Goal: Task Accomplishment & Management: Complete application form

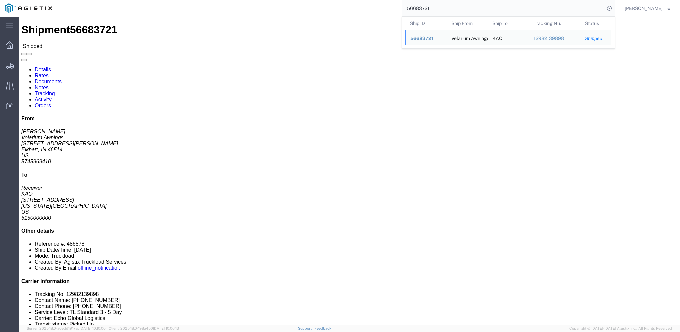
click div "Leg 1 - Truckload Vehicle 1: Standard Dry Van (53 Feet) Number of trucks: 1"
click at [432, 7] on input "56683721" at bounding box center [503, 8] width 203 height 16
paste input "729628"
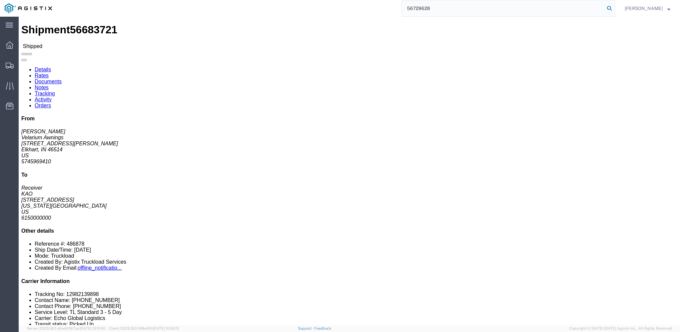
click at [614, 9] on icon at bounding box center [609, 8] width 9 height 9
click link "Notes"
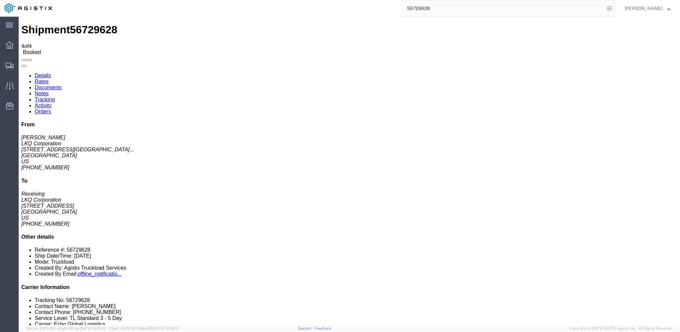
click at [62, 85] on link "Documents" at bounding box center [48, 88] width 27 height 6
click at [49, 79] on link "Rates" at bounding box center [42, 82] width 14 height 6
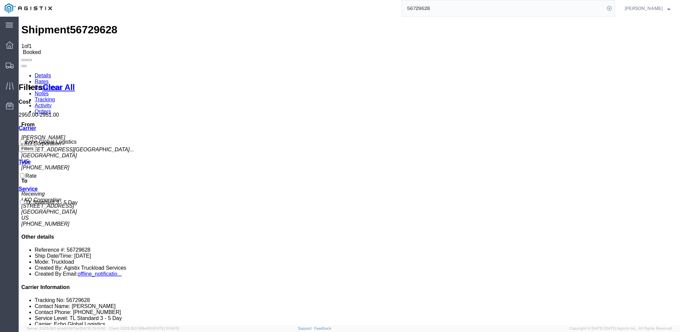
click at [452, 8] on input "56729628" at bounding box center [503, 8] width 203 height 16
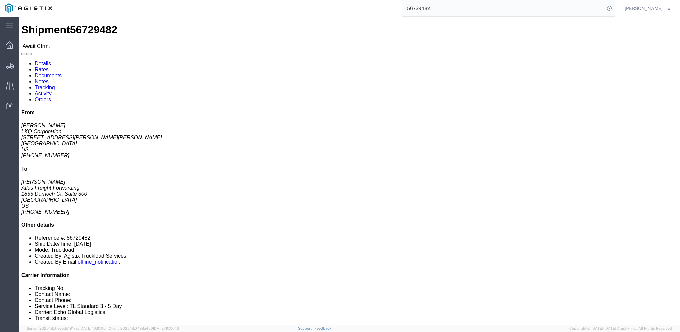
click link "Rates"
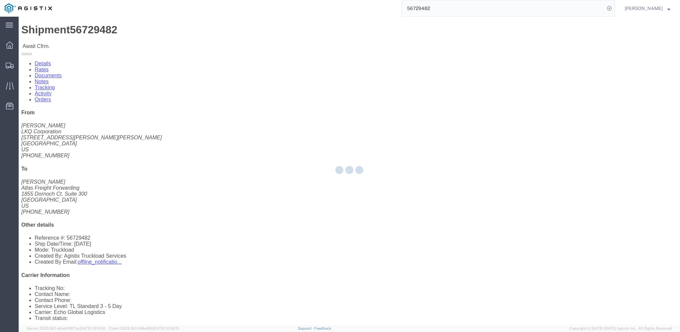
click at [116, 44] on div at bounding box center [350, 171] width 662 height 309
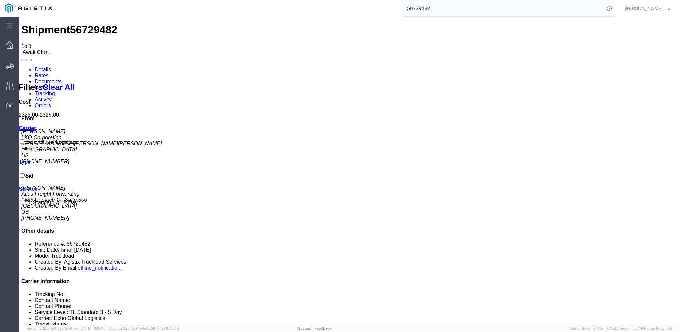
click at [49, 85] on link "Notes" at bounding box center [42, 88] width 14 height 6
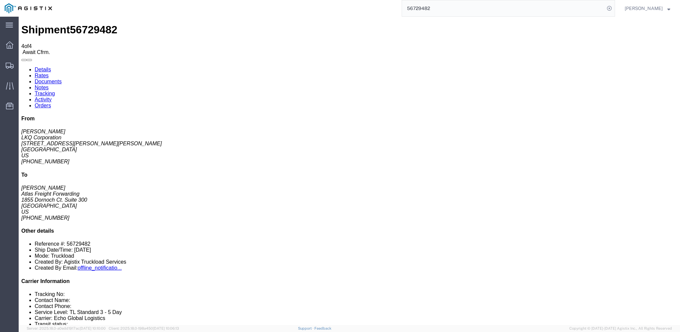
click at [46, 67] on link "Details" at bounding box center [43, 70] width 16 height 6
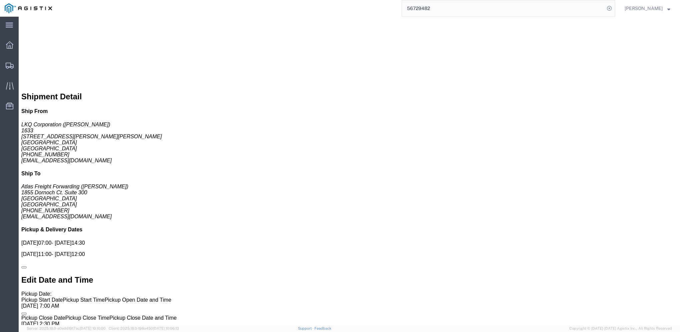
scroll to position [367, 0]
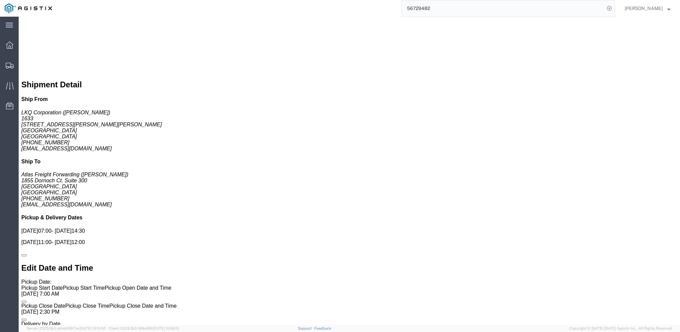
click link "Details"
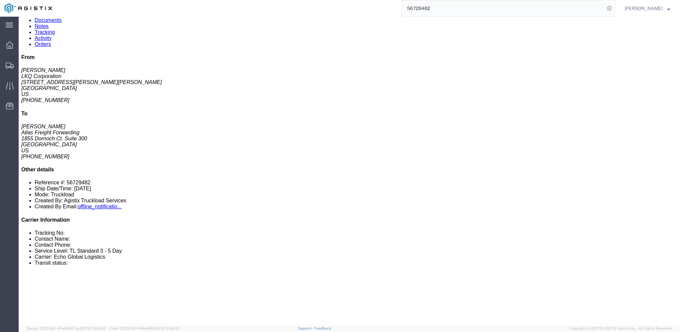
scroll to position [0, 0]
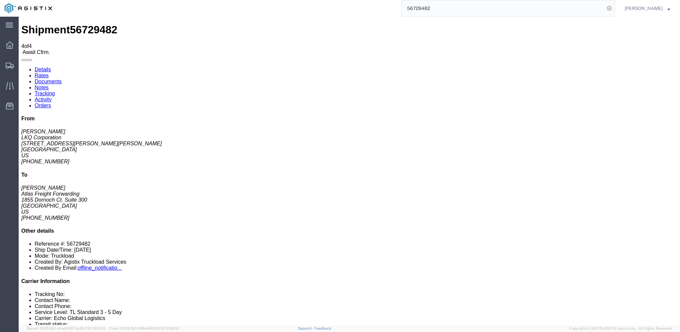
click link "Rates"
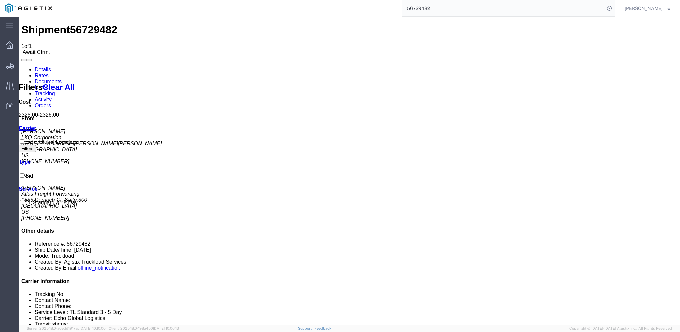
click at [44, 67] on link "Details" at bounding box center [43, 70] width 16 height 6
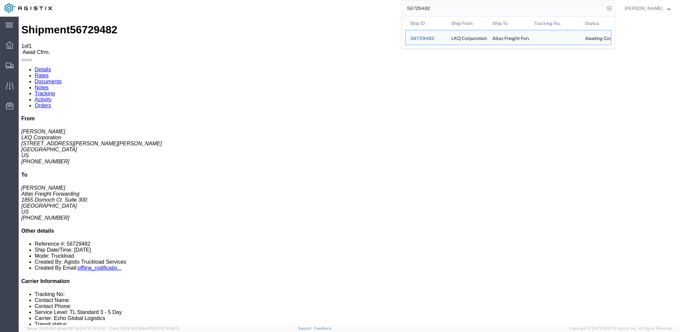
click at [453, 5] on input "56729482" at bounding box center [503, 8] width 203 height 16
click at [453, 6] on input "56729482" at bounding box center [503, 8] width 203 height 16
type input "56729484"
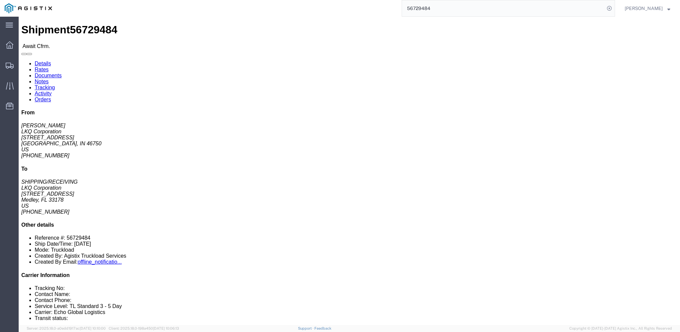
click link "Rates"
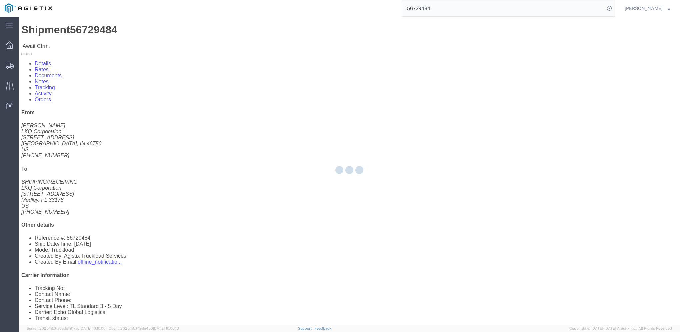
click at [123, 43] on div at bounding box center [350, 171] width 662 height 309
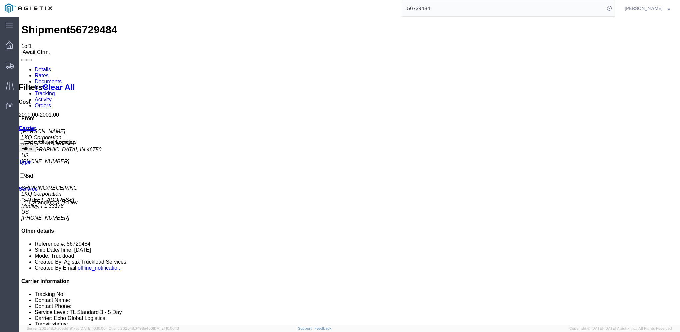
click at [49, 85] on link "Notes" at bounding box center [42, 88] width 14 height 6
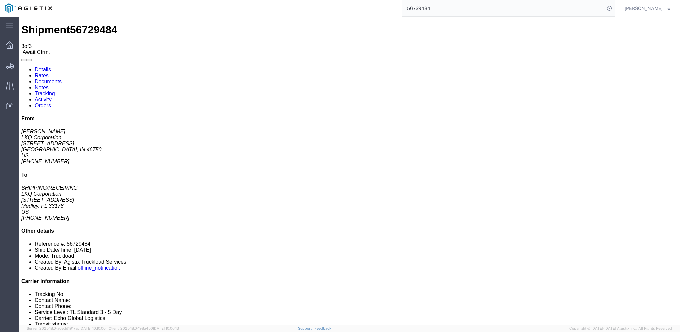
drag, startPoint x: 436, startPoint y: 1, endPoint x: 456, endPoint y: 10, distance: 21.2
click at [456, 10] on input "56729484" at bounding box center [503, 8] width 203 height 16
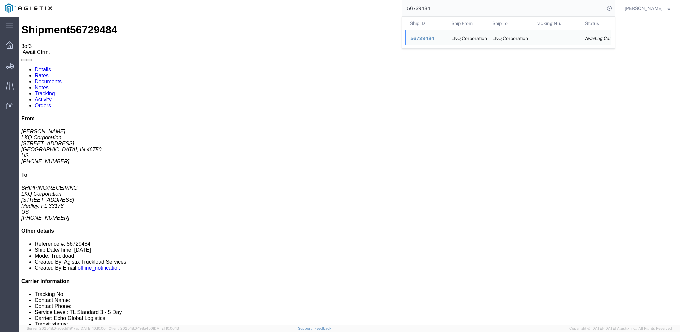
drag, startPoint x: 39, startPoint y: 41, endPoint x: 41, endPoint y: 46, distance: 6.0
click at [39, 67] on link "Details" at bounding box center [43, 70] width 16 height 6
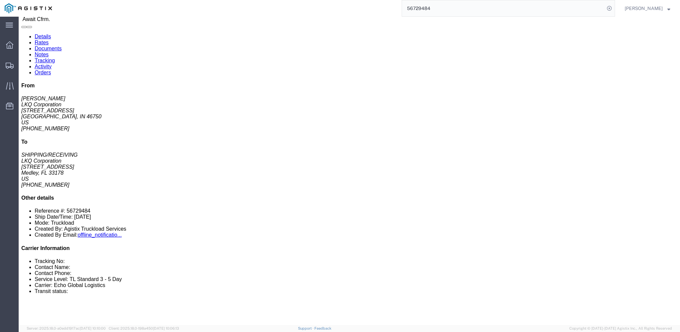
scroll to position [33, 0]
click link "Notes"
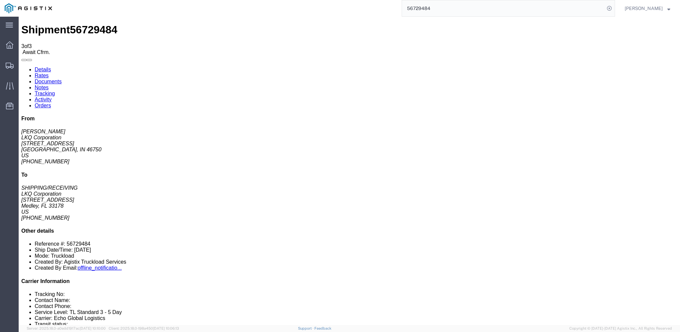
click at [47, 67] on link "Details" at bounding box center [43, 70] width 16 height 6
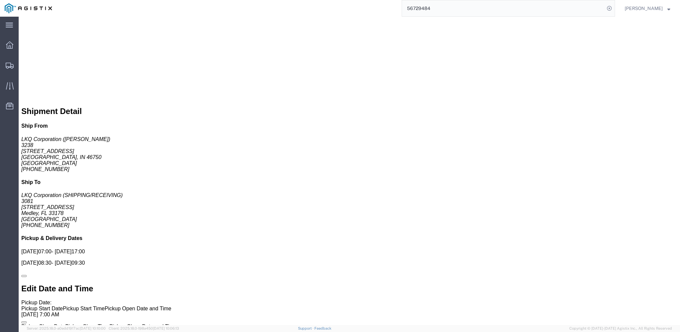
scroll to position [355, 0]
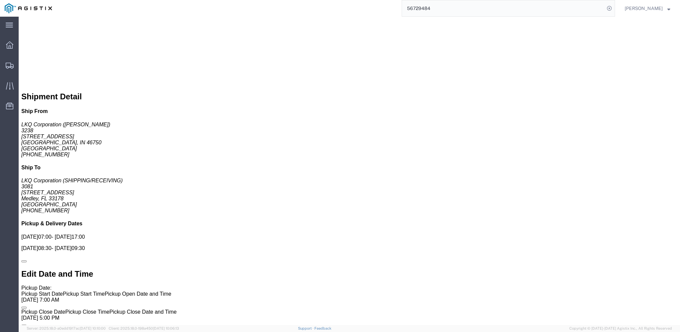
click link "Rates"
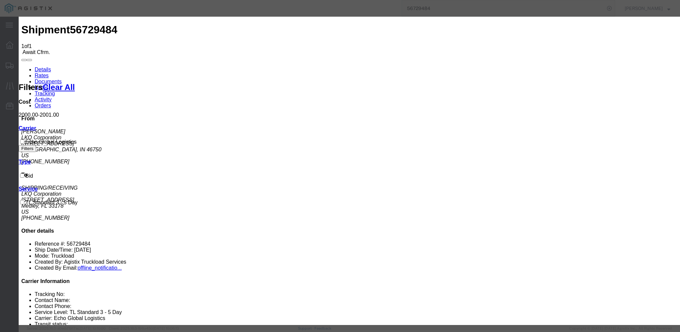
type input "64197483"
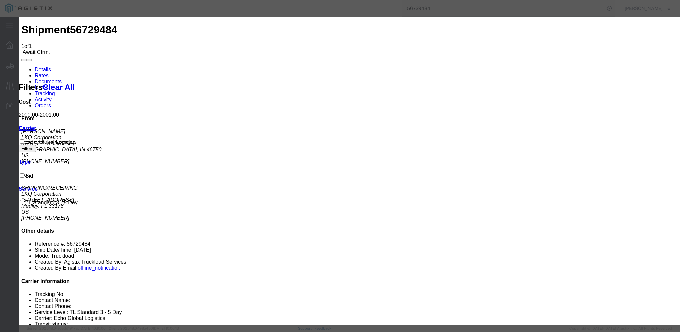
type input "[PERSON_NAME]"
type input "3127686379"
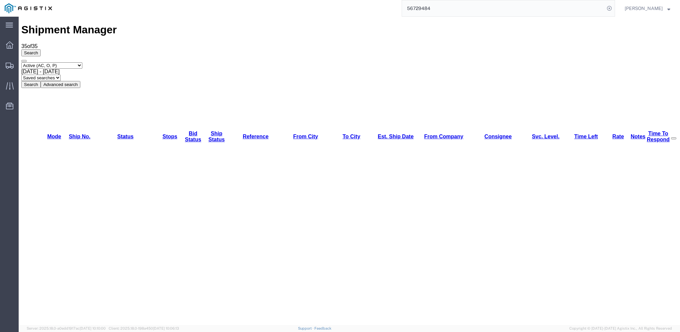
click at [426, 8] on input "56729484" at bounding box center [503, 8] width 203 height 16
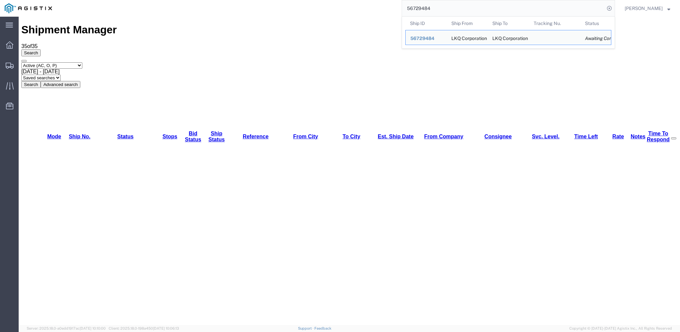
click at [426, 8] on input "56729484" at bounding box center [503, 8] width 203 height 16
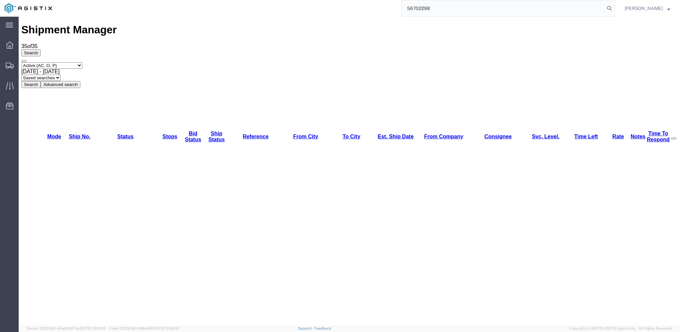
type input "56702298"
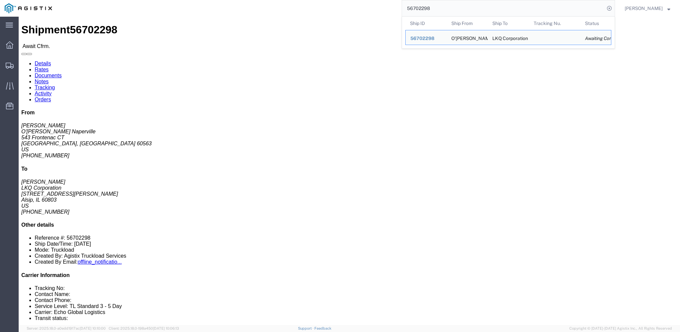
click at [453, 9] on input "56702298" at bounding box center [503, 8] width 203 height 16
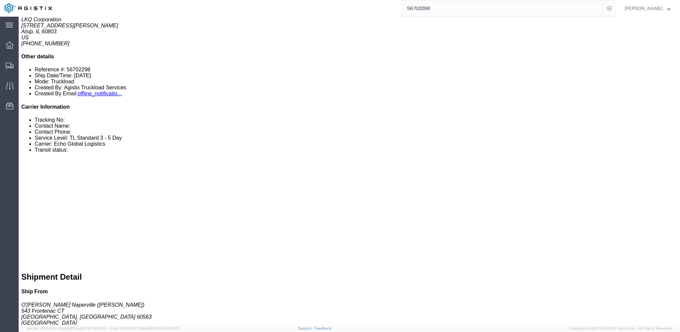
scroll to position [167, 0]
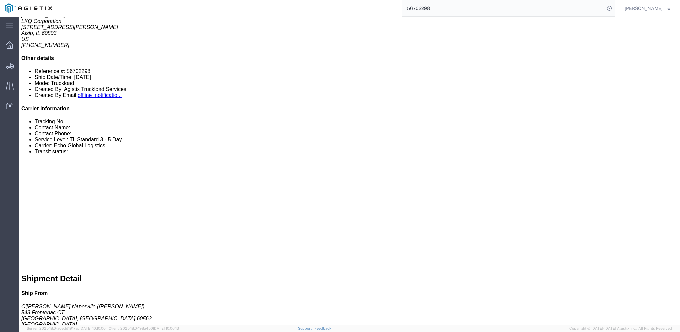
click link "Notes"
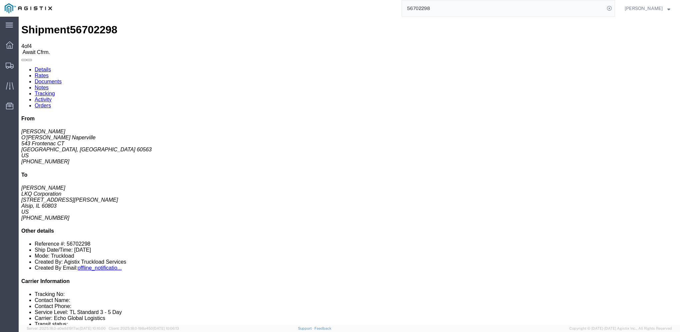
click at [47, 67] on link "Details" at bounding box center [43, 70] width 16 height 6
drag, startPoint x: 438, startPoint y: 71, endPoint x: 493, endPoint y: 69, distance: 55.7
click p "Bill Of Lading: 56702298 Purchase Order: MMMNaperville090325"
copy b "MMMNaperville090325"
click b "56702298"
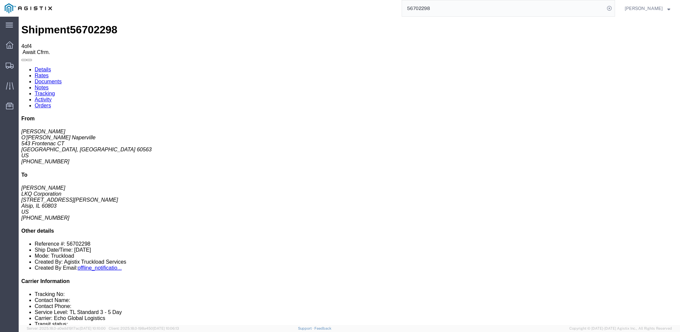
click b "56702298"
drag, startPoint x: 438, startPoint y: 65, endPoint x: 434, endPoint y: 65, distance: 4.0
click b "56702298"
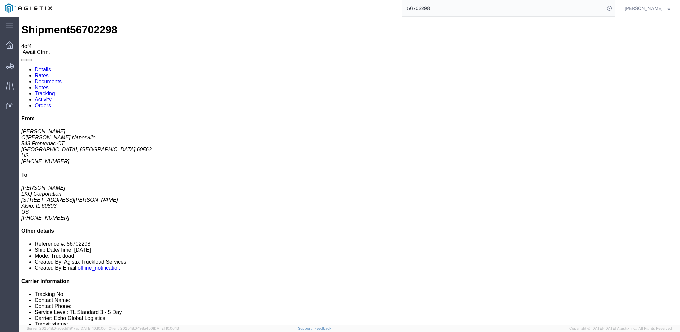
drag, startPoint x: 432, startPoint y: 65, endPoint x: 455, endPoint y: 62, distance: 22.5
click p "Bill Of Lading: 56702298 Purchase Order: MMMNaperville090325"
copy b "56702298"
drag, startPoint x: 438, startPoint y: 72, endPoint x: 487, endPoint y: 73, distance: 49.4
click p "Bill Of Lading: 56702298 Purchase Order: MMMNaperville090325"
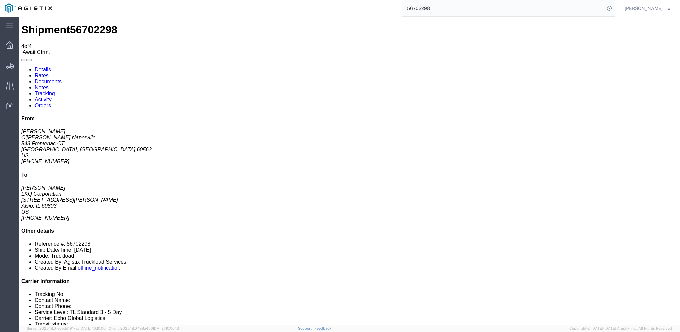
drag, startPoint x: 486, startPoint y: 73, endPoint x: 475, endPoint y: 74, distance: 11.3
drag, startPoint x: 475, startPoint y: 74, endPoint x: 490, endPoint y: 71, distance: 15.3
click p "Bill Of Lading: 56702298 Purchase Order: MMMNaperville090325"
click link "Notes"
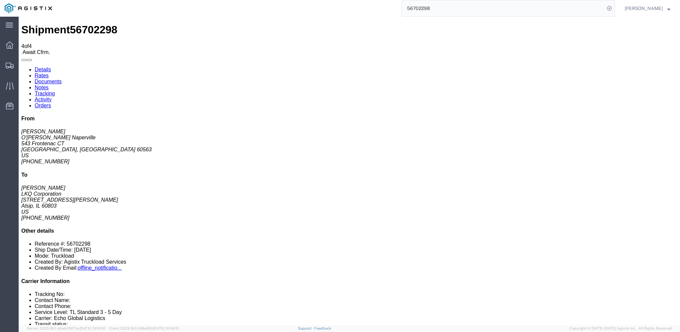
drag, startPoint x: 252, startPoint y: 91, endPoint x: 348, endPoint y: 92, distance: 95.7
copy td "NO rail, NO reefers, and NO food trucks."
click at [37, 67] on link "Details" at bounding box center [43, 70] width 16 height 6
click link "Notes"
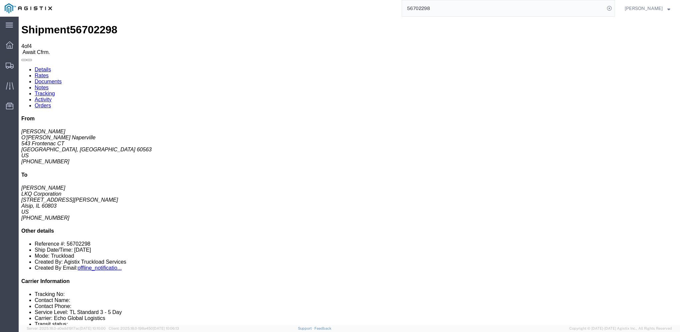
click at [46, 67] on link "Details" at bounding box center [43, 70] width 16 height 6
click link "Rates"
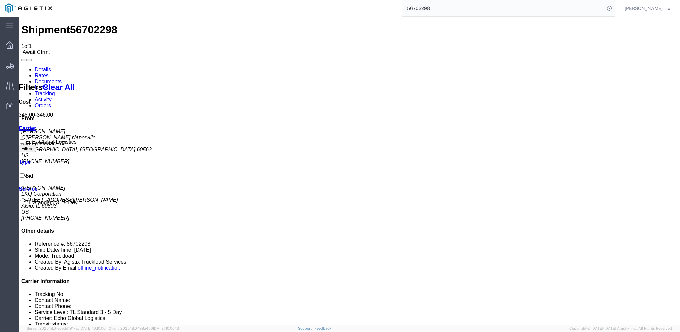
click at [39, 67] on link "Details" at bounding box center [43, 70] width 16 height 6
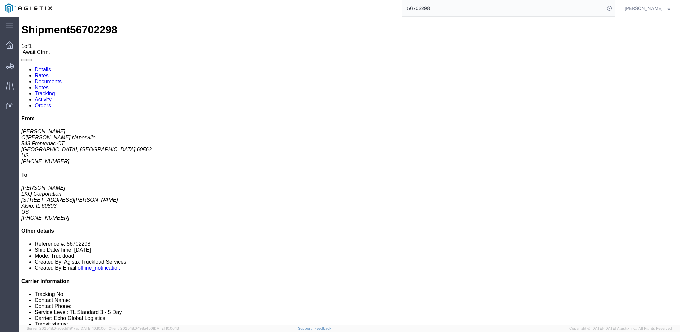
click link "Notes"
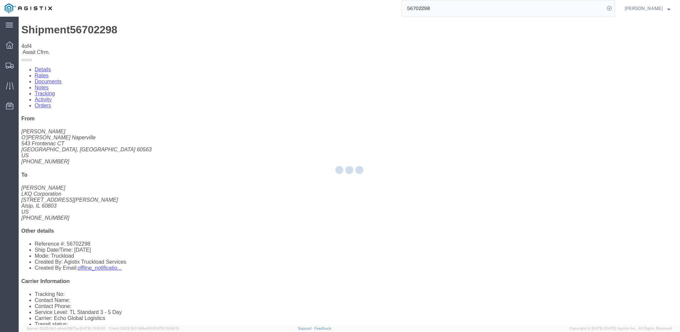
click at [45, 41] on div at bounding box center [350, 171] width 662 height 309
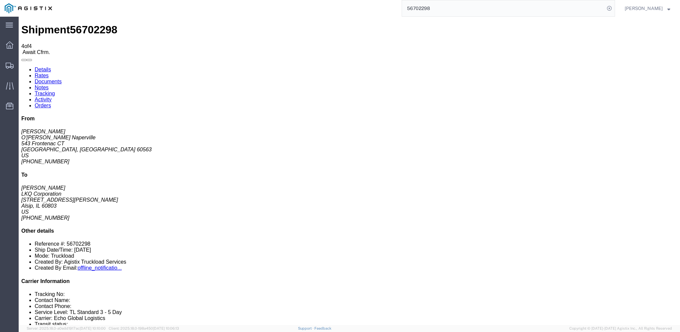
click at [40, 67] on link "Details" at bounding box center [43, 70] width 16 height 6
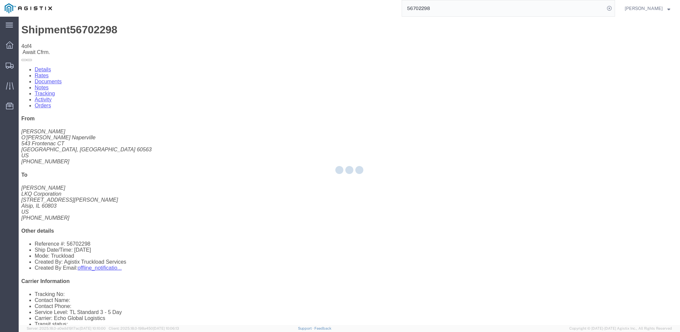
click at [127, 40] on div at bounding box center [350, 171] width 662 height 309
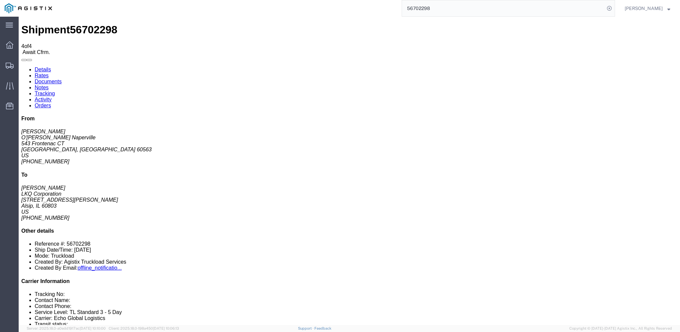
click link "Rates"
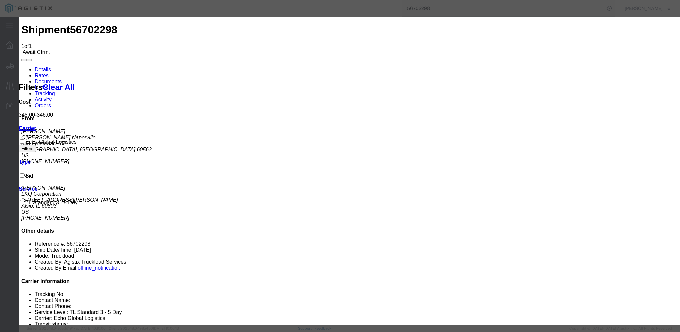
type input "64197667"
type input "[PERSON_NAME]"
type input "3127686379"
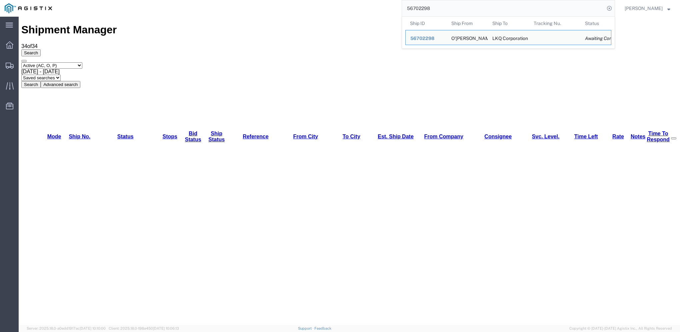
click at [461, 8] on input "56702298" at bounding box center [503, 8] width 203 height 16
click at [468, 5] on input "56702298" at bounding box center [503, 8] width 203 height 16
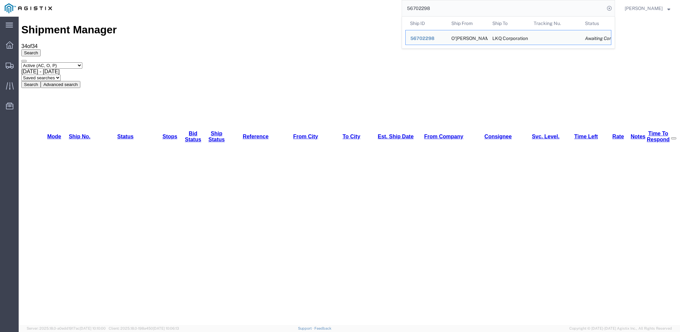
click at [468, 5] on input "56702298" at bounding box center [503, 8] width 203 height 16
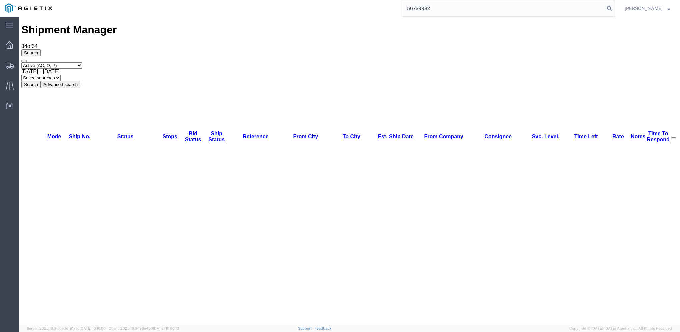
type input "56729982"
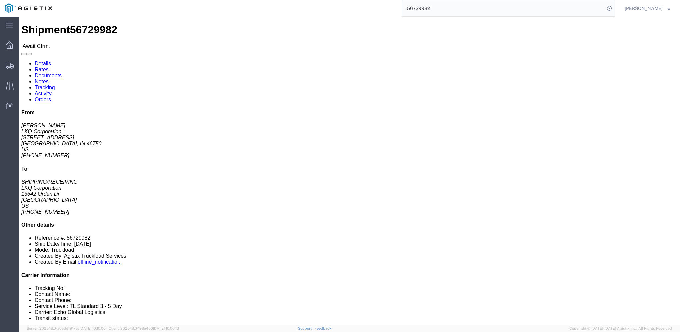
click link "Rates"
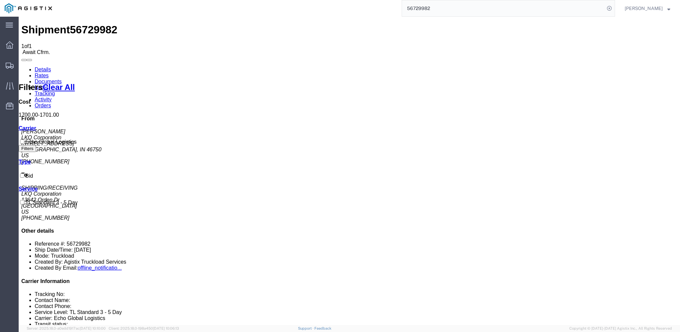
click at [49, 85] on link "Notes" at bounding box center [42, 88] width 14 height 6
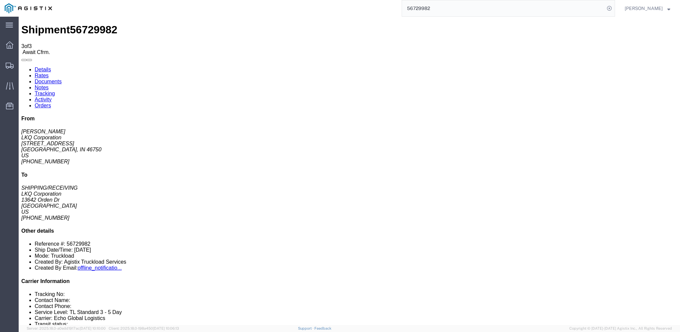
click at [49, 73] on link "Rates" at bounding box center [42, 76] width 14 height 6
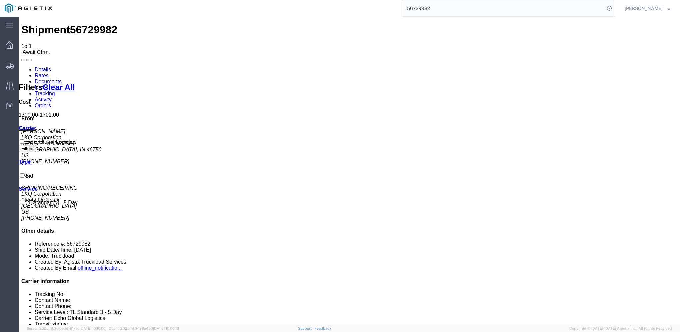
click at [71, 24] on span "56729982" at bounding box center [93, 30] width 47 height 12
click at [74, 24] on span "56729982" at bounding box center [93, 30] width 47 height 12
copy span "56729982"
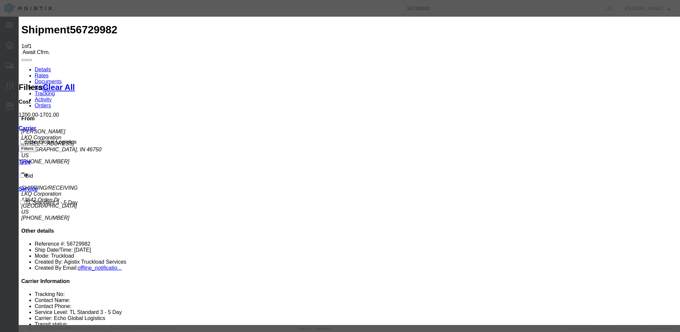
type input "64199391"
type input "[PERSON_NAME]"
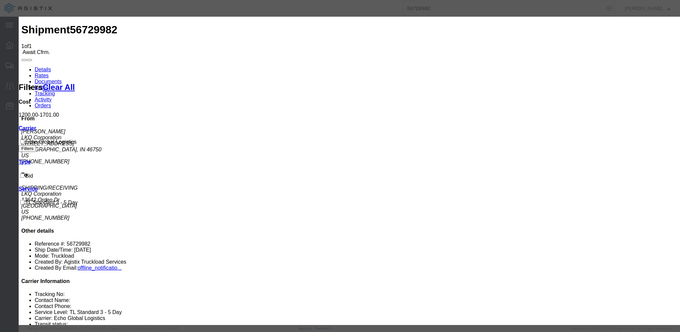
type input "3127686379"
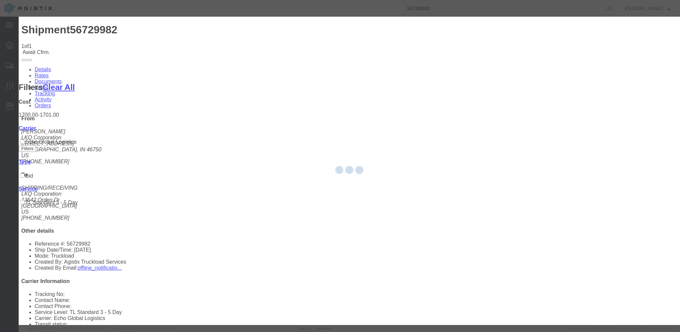
click at [276, 97] on div at bounding box center [350, 171] width 662 height 309
click at [277, 96] on div at bounding box center [350, 171] width 662 height 309
click at [276, 96] on div at bounding box center [350, 171] width 662 height 309
